Goal: Information Seeking & Learning: Learn about a topic

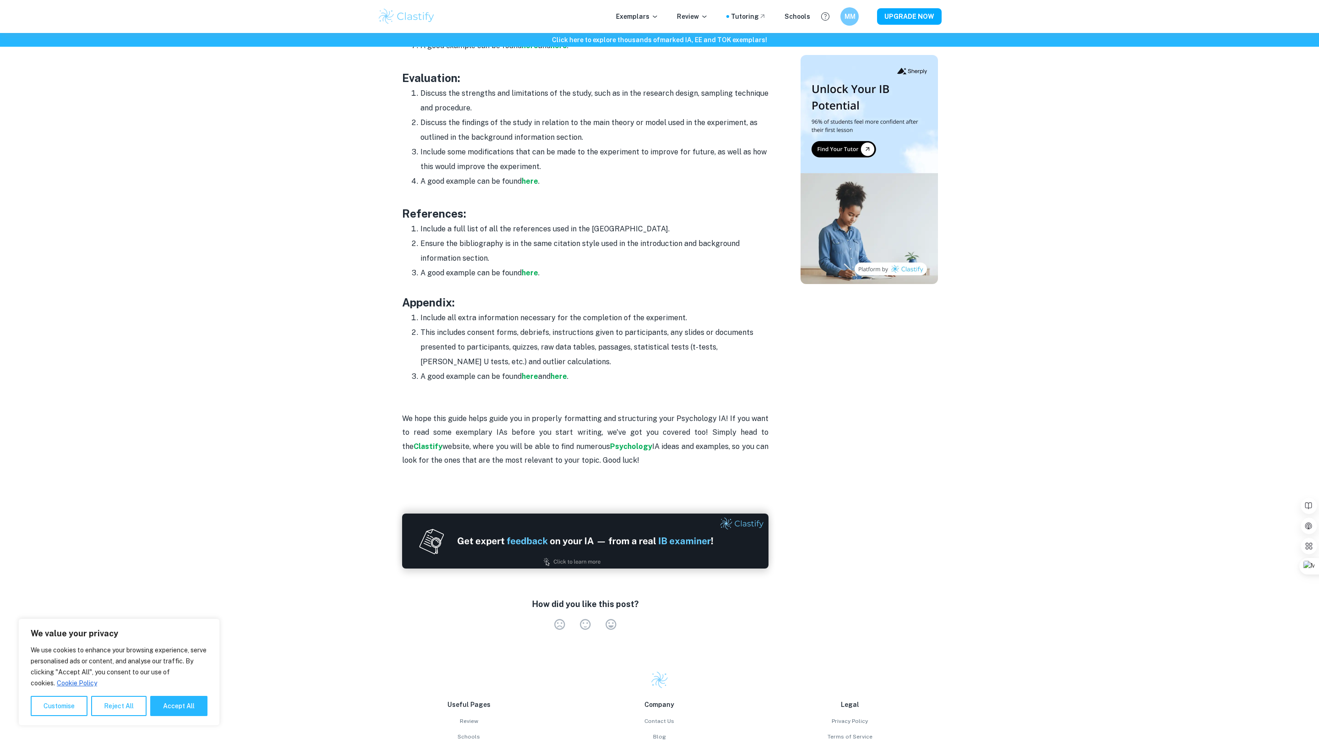
scroll to position [1349, 0]
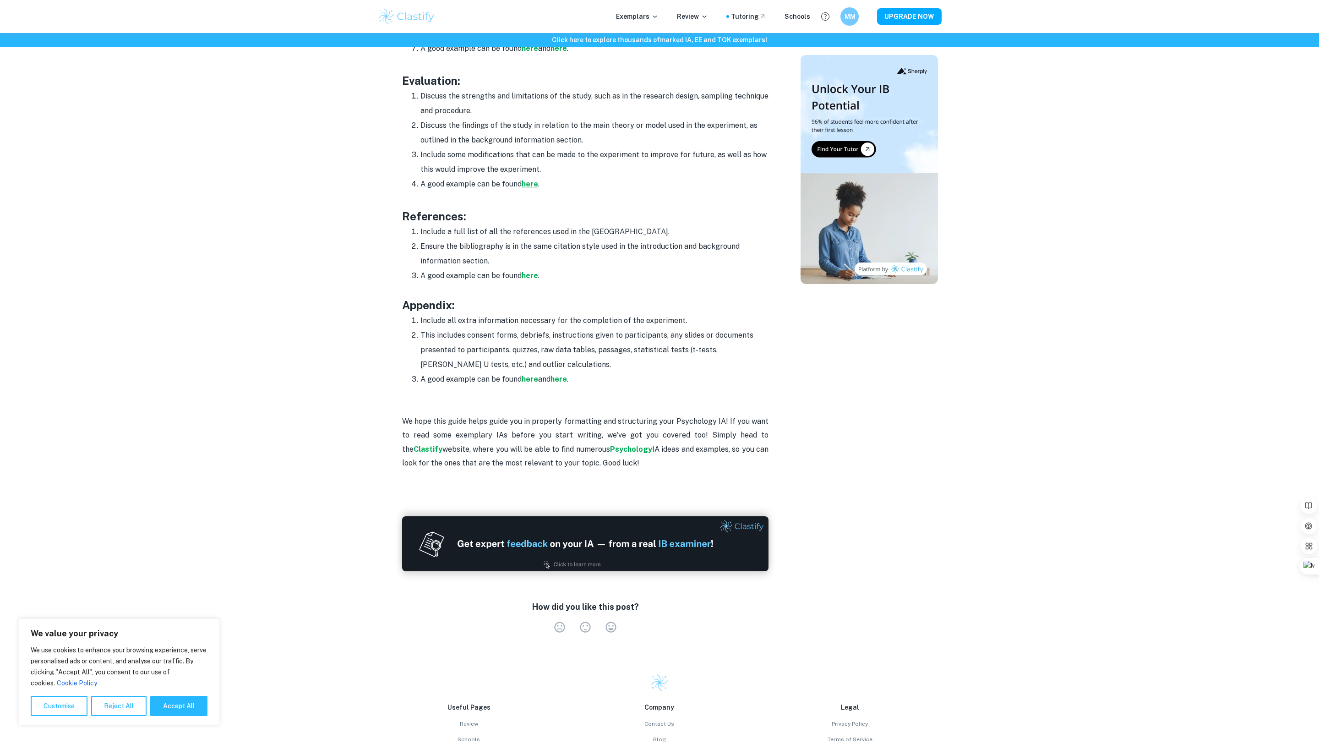
click at [533, 186] on strong "here" at bounding box center [530, 184] width 16 height 9
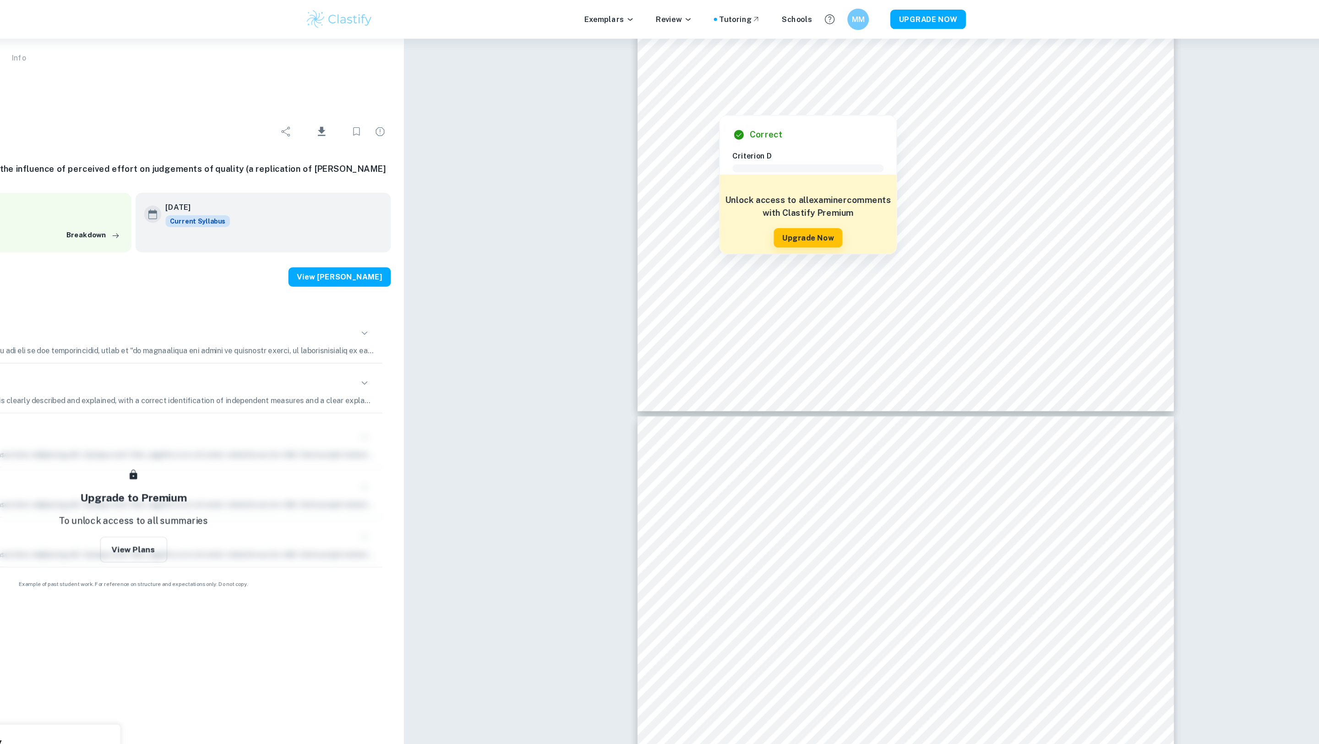
scroll to position [5758, 0]
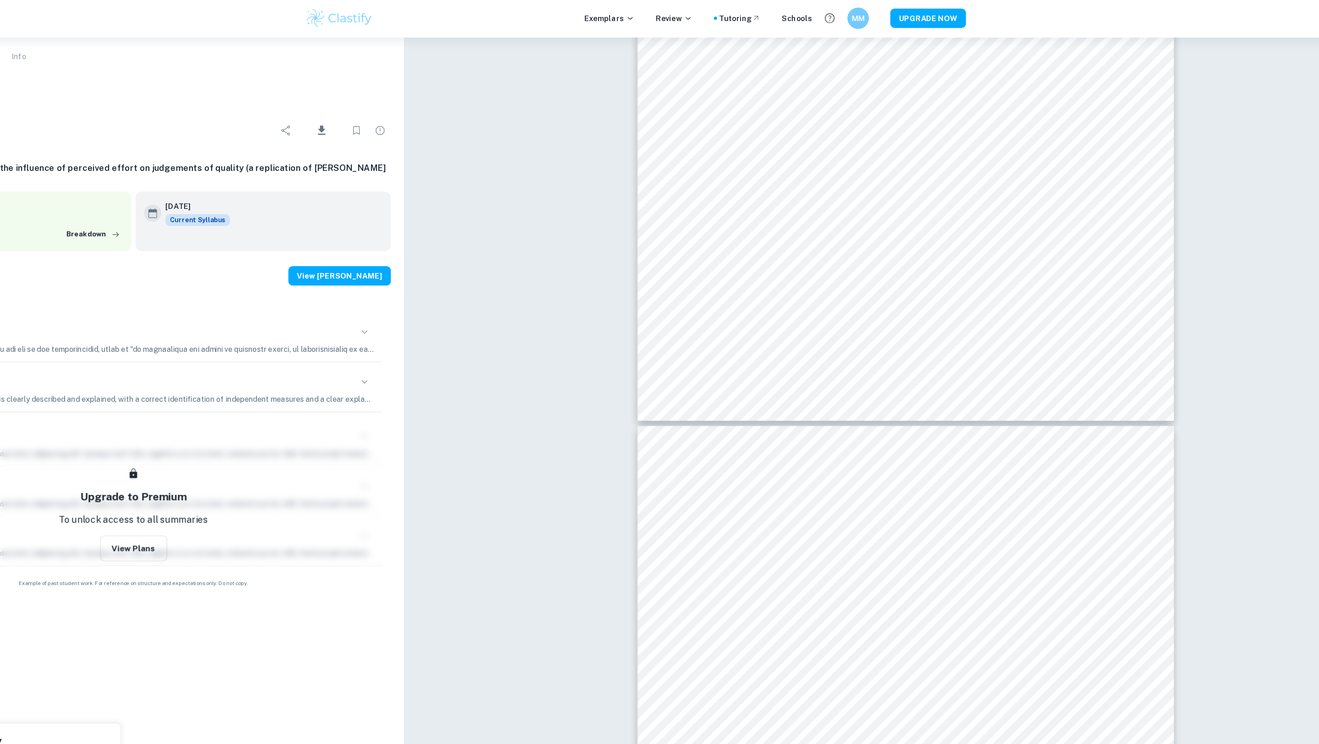
type input "9"
click at [644, 244] on div "Correct Criterion A The aim of the investigation is made apparent to the reader…" at bounding box center [890, 239] width 857 height 11304
